Goal: Information Seeking & Learning: Learn about a topic

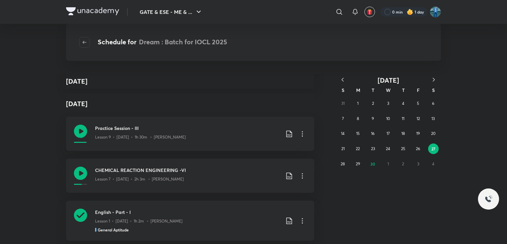
scroll to position [152, 0]
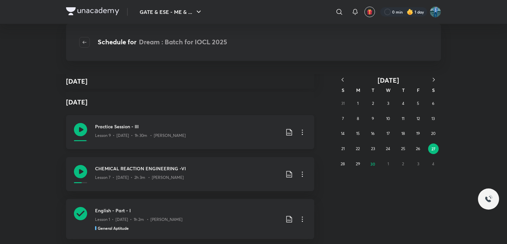
click at [168, 129] on h3 "Practice Session - III" at bounding box center [187, 126] width 185 height 7
